Goal: Information Seeking & Learning: Find specific page/section

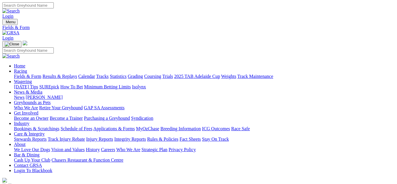
click at [47, 137] on link "Stewards Reports" at bounding box center [30, 139] width 33 height 5
